Goal: Find specific page/section: Find specific page/section

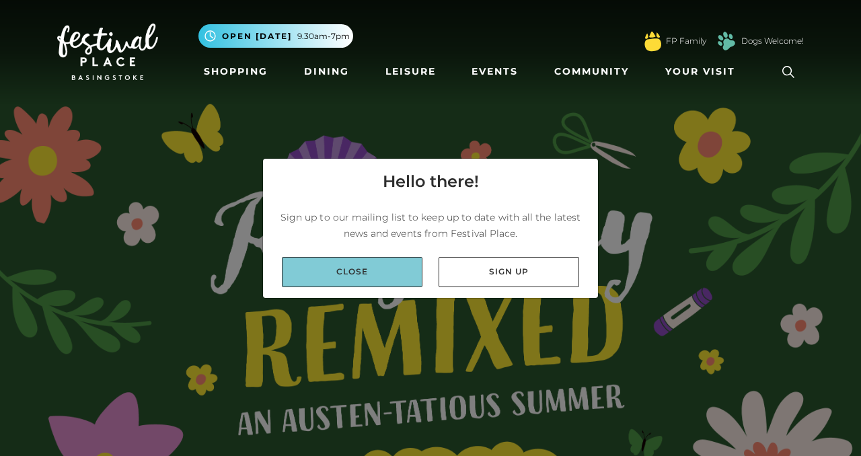
click at [401, 275] on link "Close" at bounding box center [352, 272] width 141 height 30
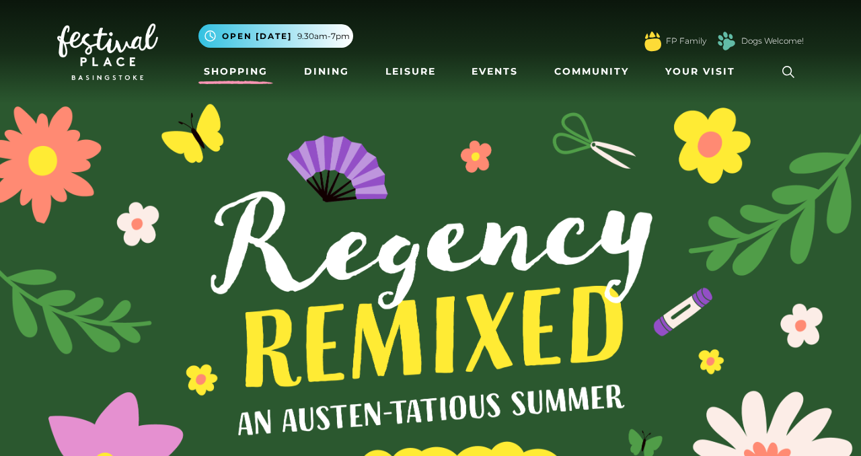
click at [258, 81] on link "Shopping" at bounding box center [235, 71] width 75 height 25
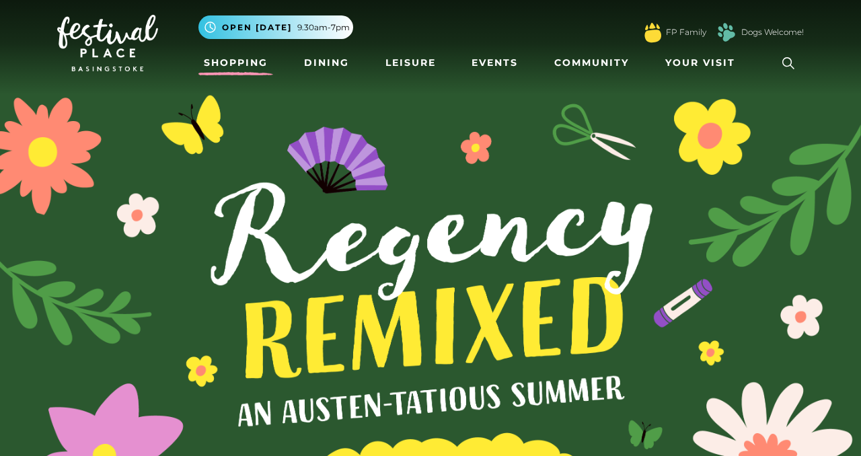
scroll to position [14, 0]
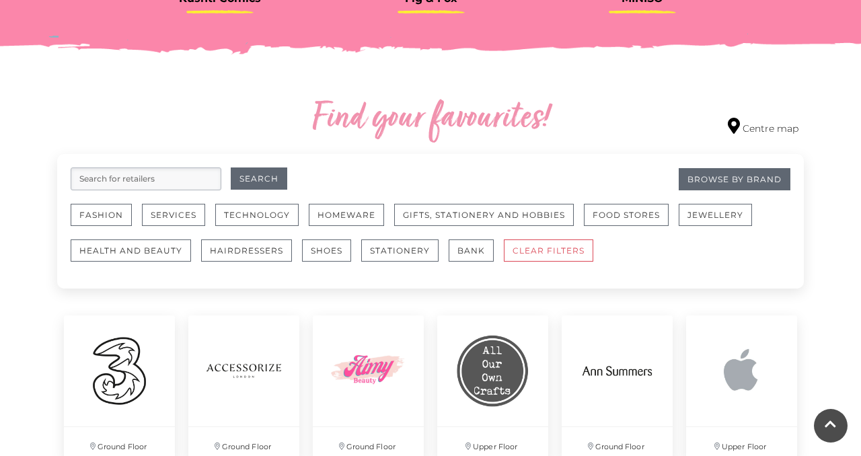
scroll to position [727, 0]
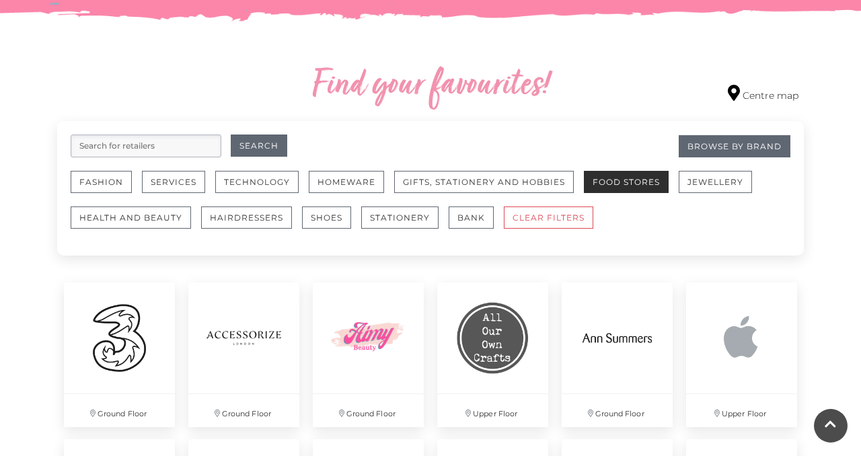
click at [623, 193] on button "Food Stores" at bounding box center [626, 182] width 85 height 22
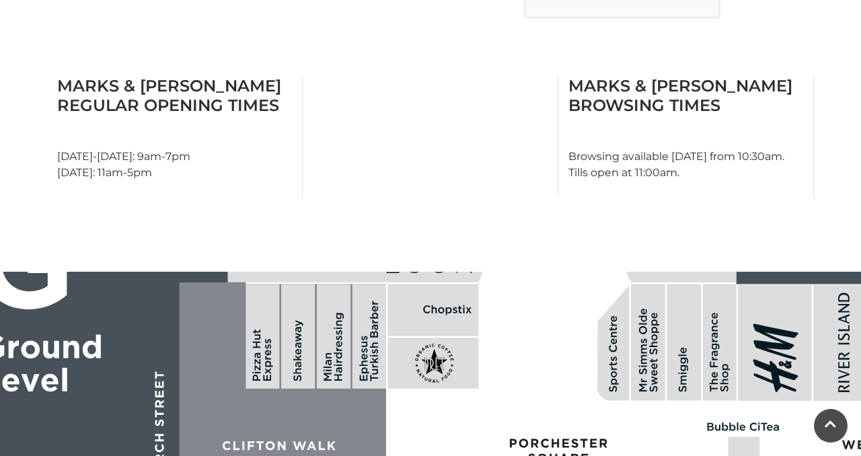
scroll to position [533, 0]
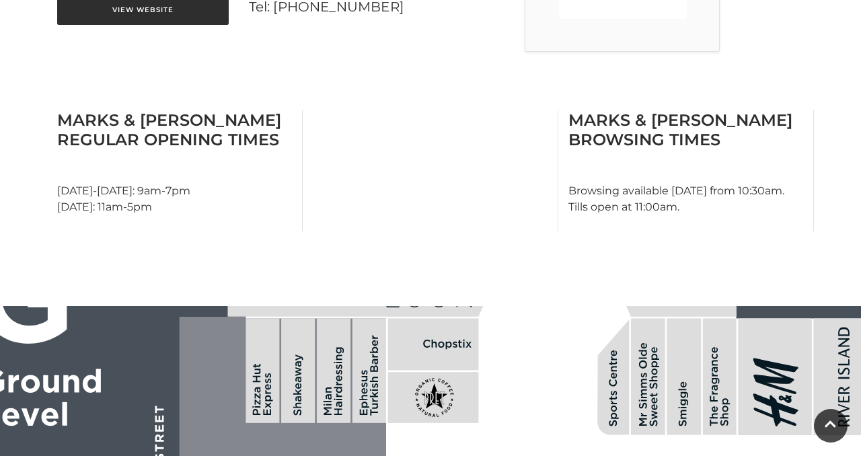
click at [184, 25] on link "View Website" at bounding box center [142, 10] width 171 height 30
